Goal: Transaction & Acquisition: Purchase product/service

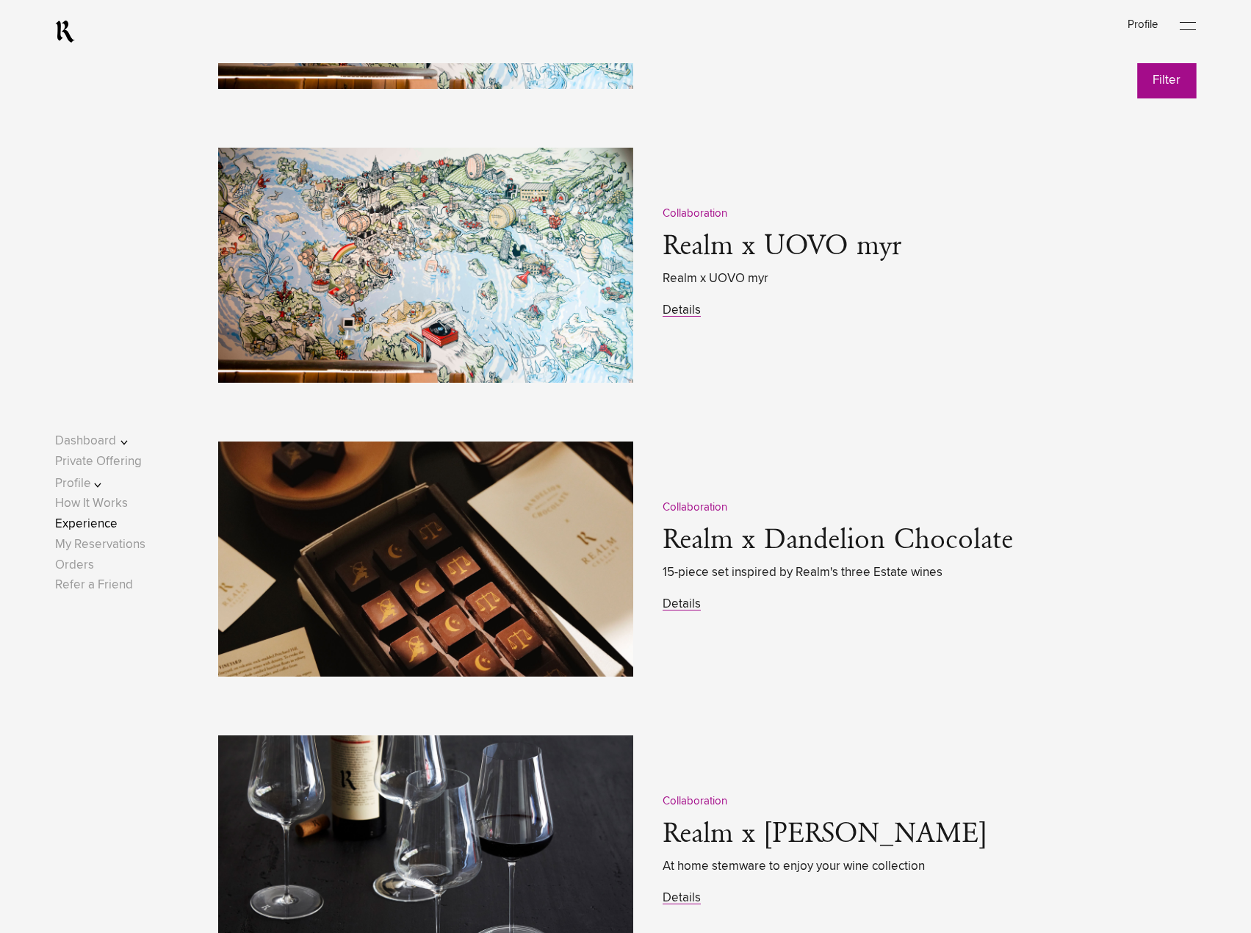
scroll to position [2056, 0]
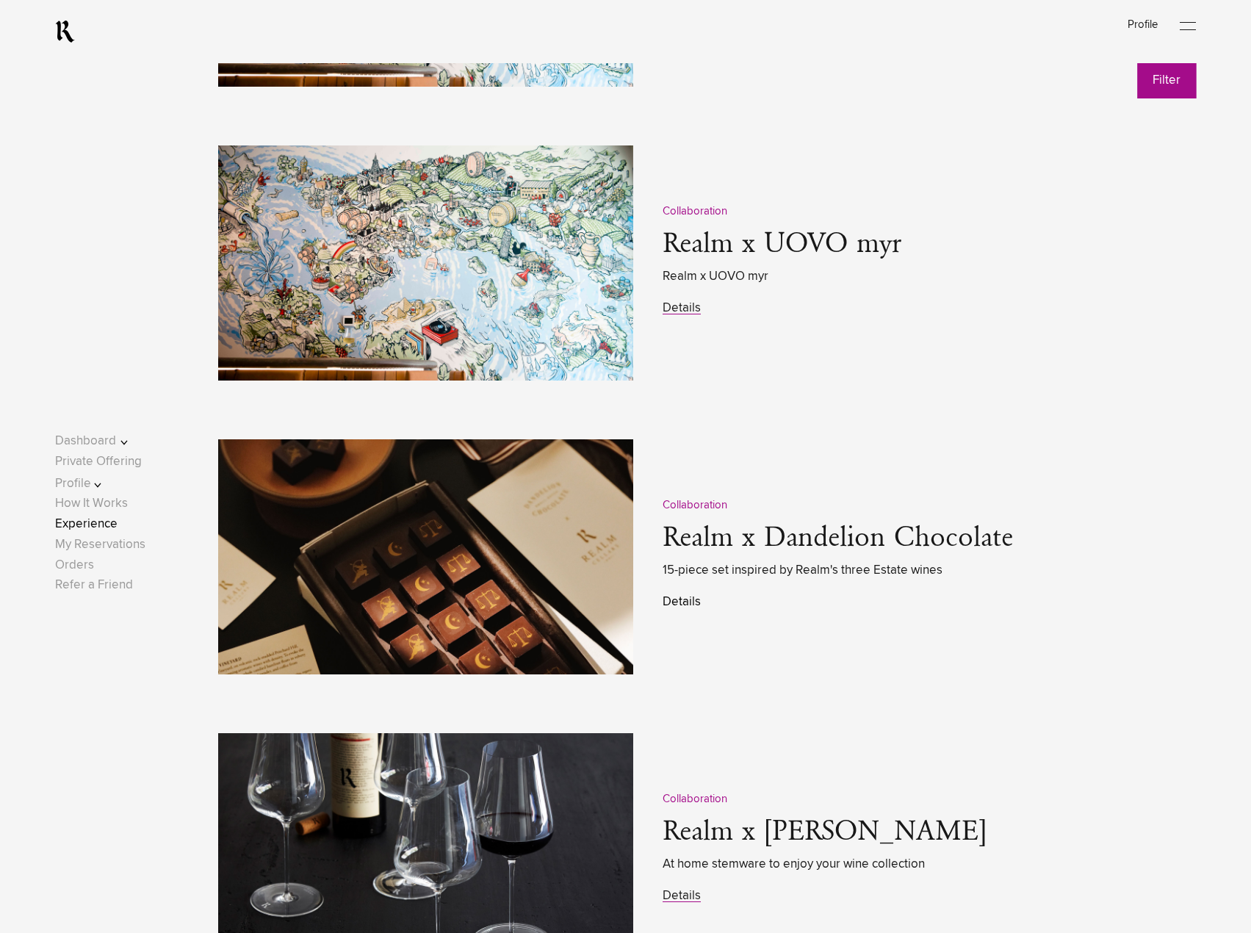
click at [690, 608] on link "Details" at bounding box center [681, 602] width 38 height 12
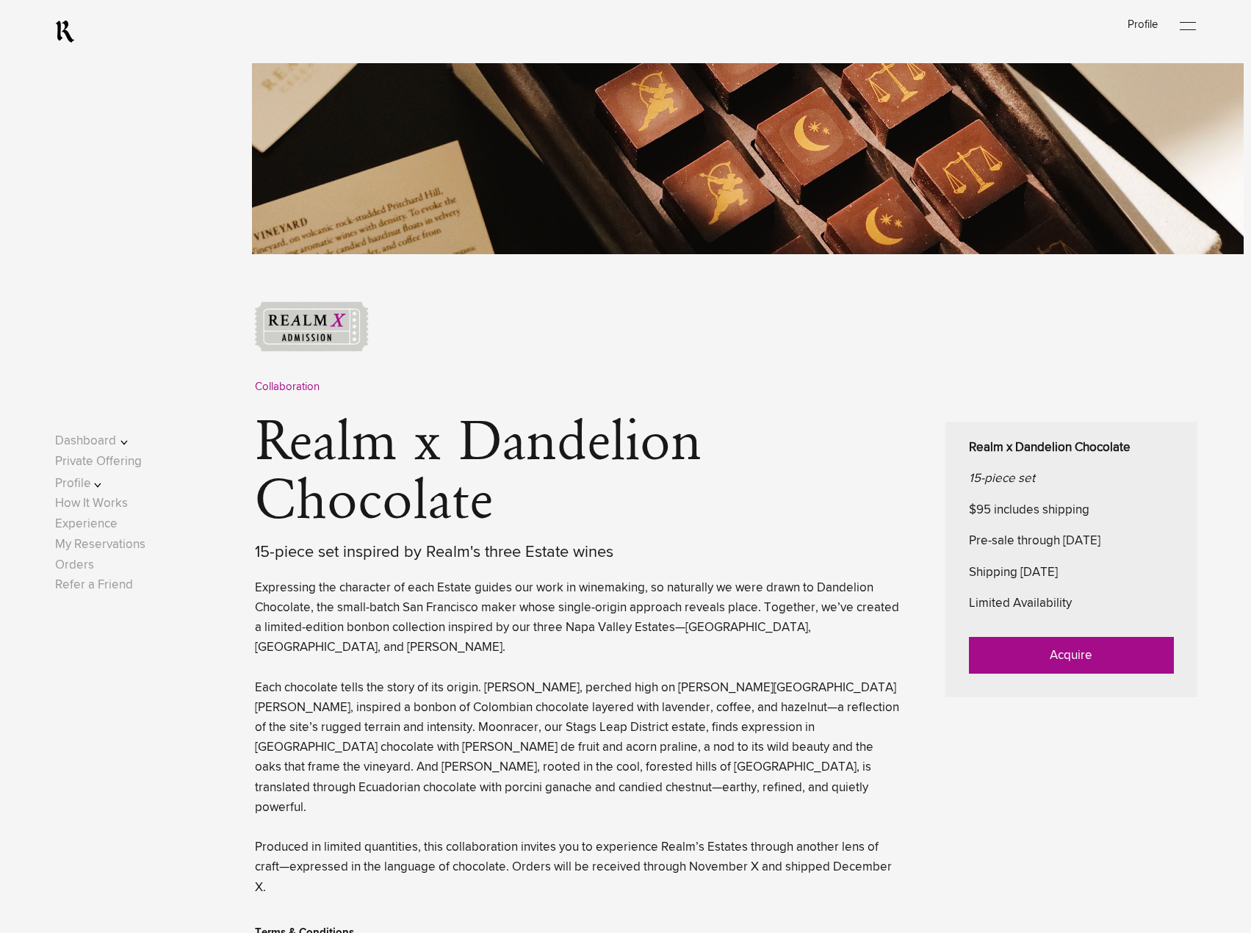
scroll to position [379, 0]
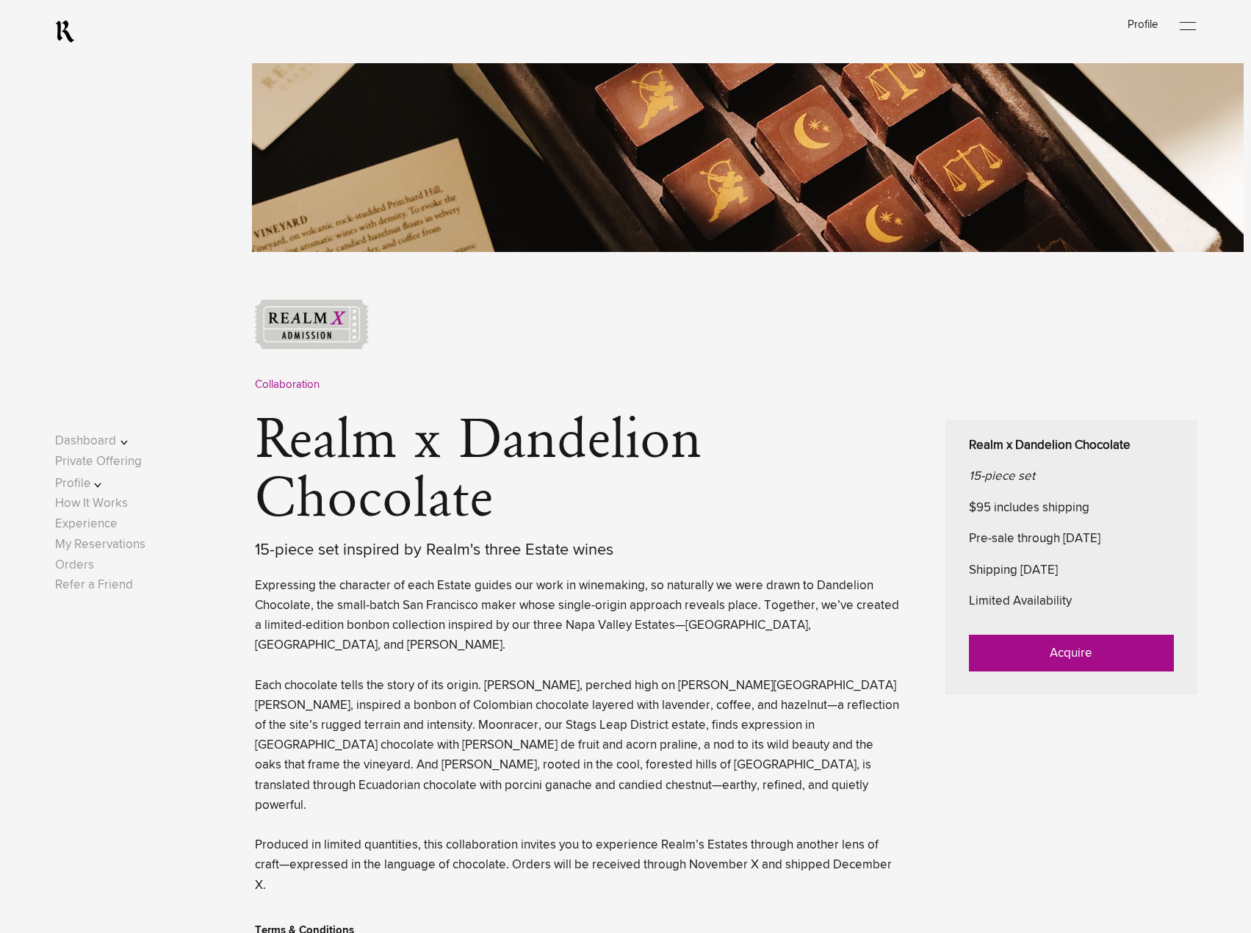
click at [1014, 652] on link "Acquire" at bounding box center [1071, 653] width 205 height 37
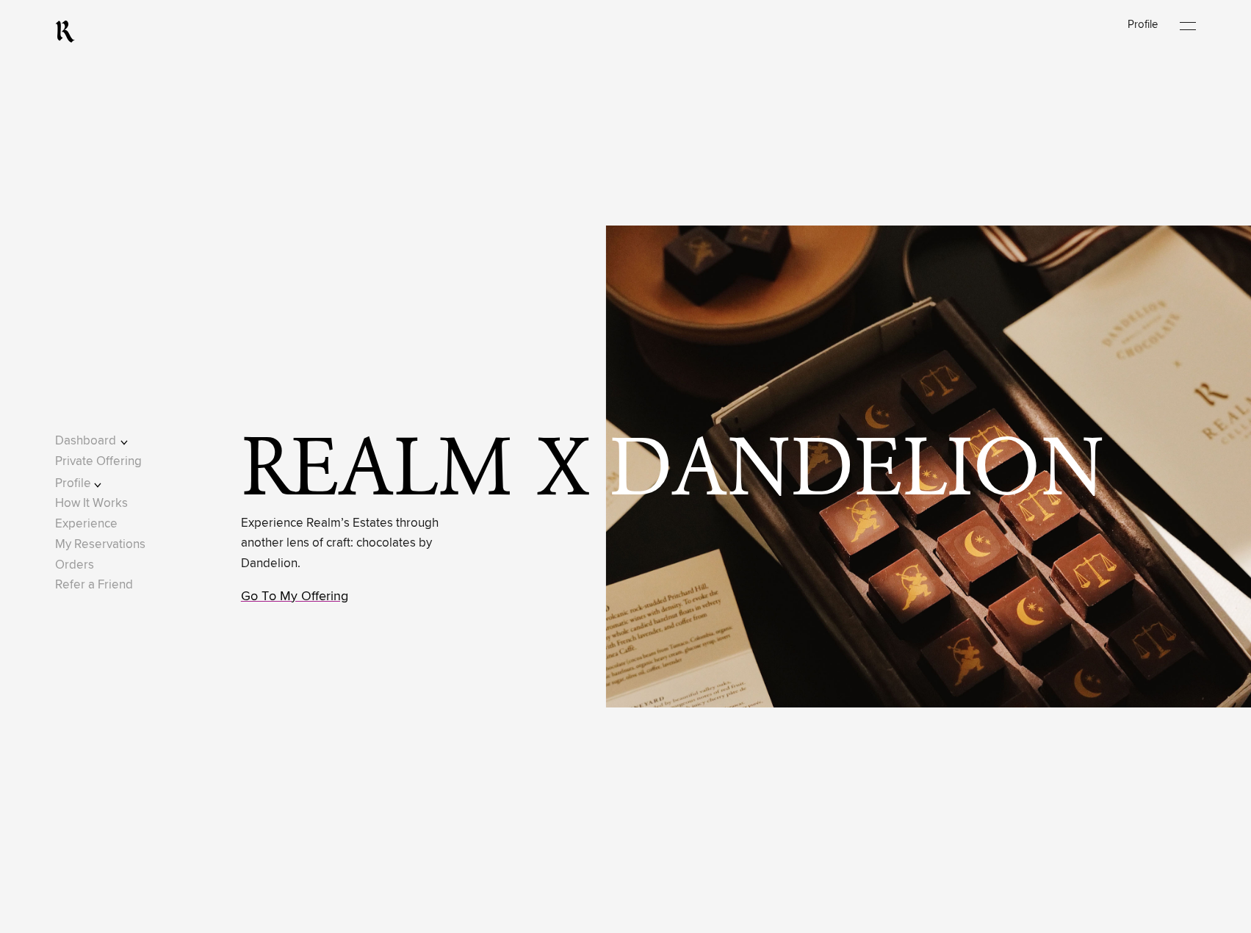
click at [322, 595] on link "Go To My Offering" at bounding box center [294, 596] width 107 height 13
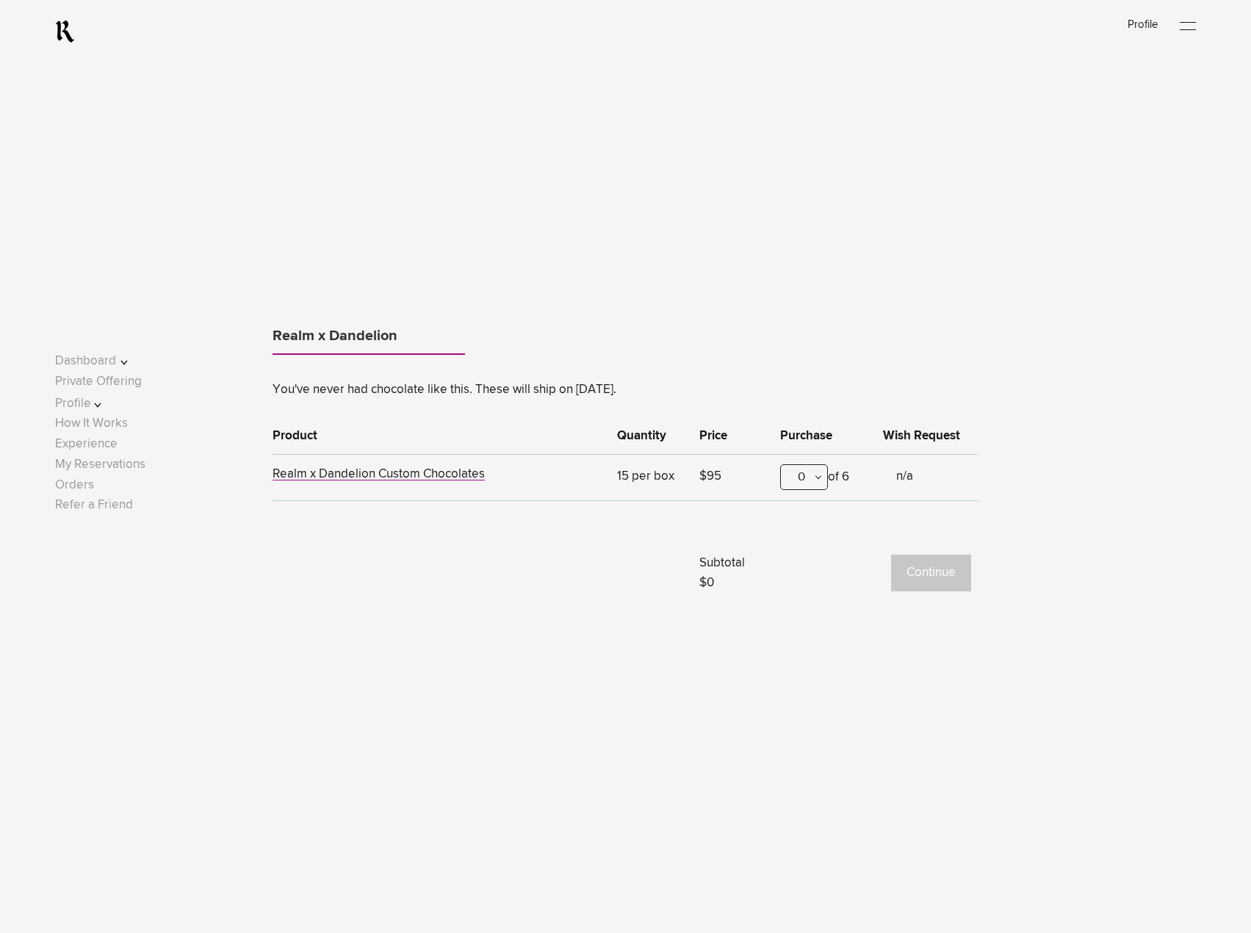
scroll to position [1280, 0]
